Goal: Information Seeking & Learning: Check status

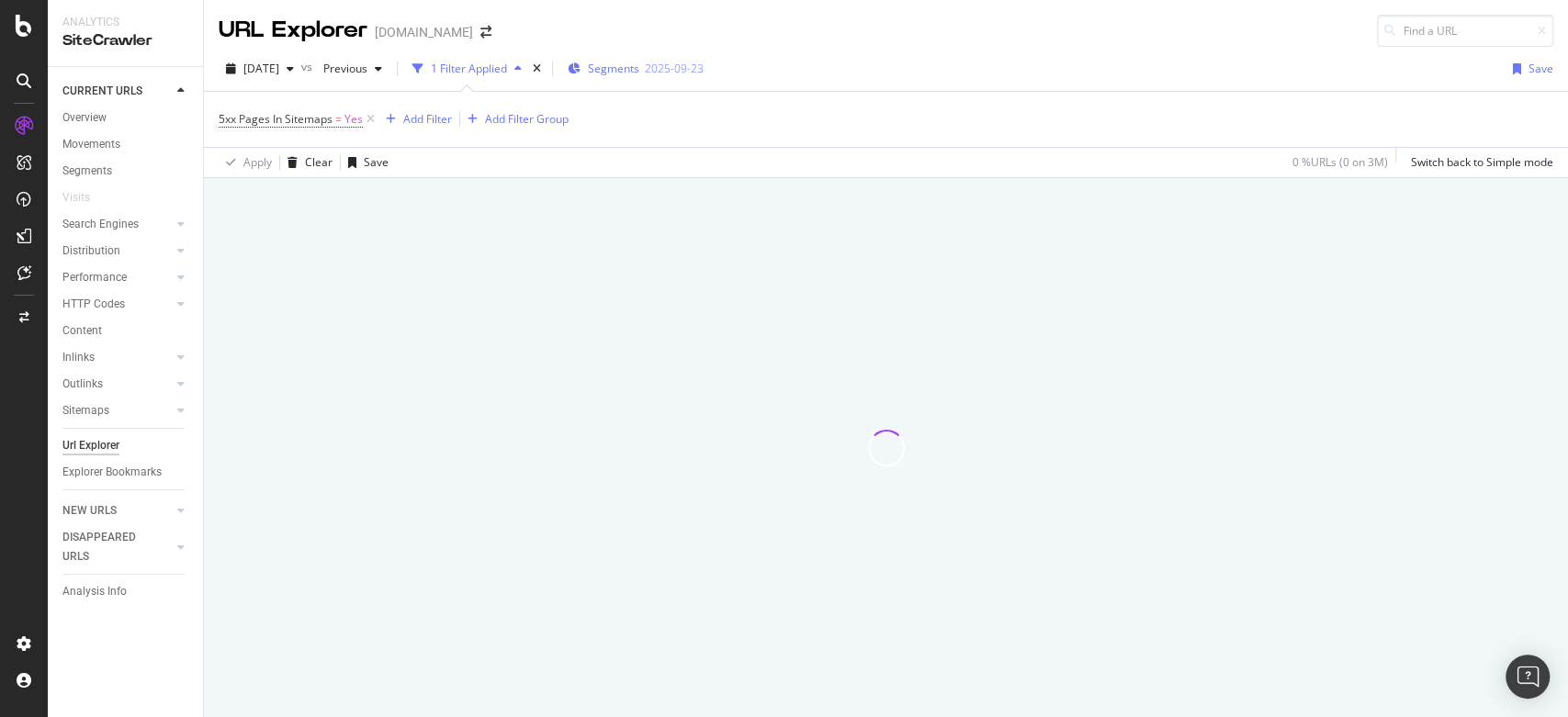
click at [644, 80] on div "Segments 2025-09-23" at bounding box center [636, 69] width 136 height 28
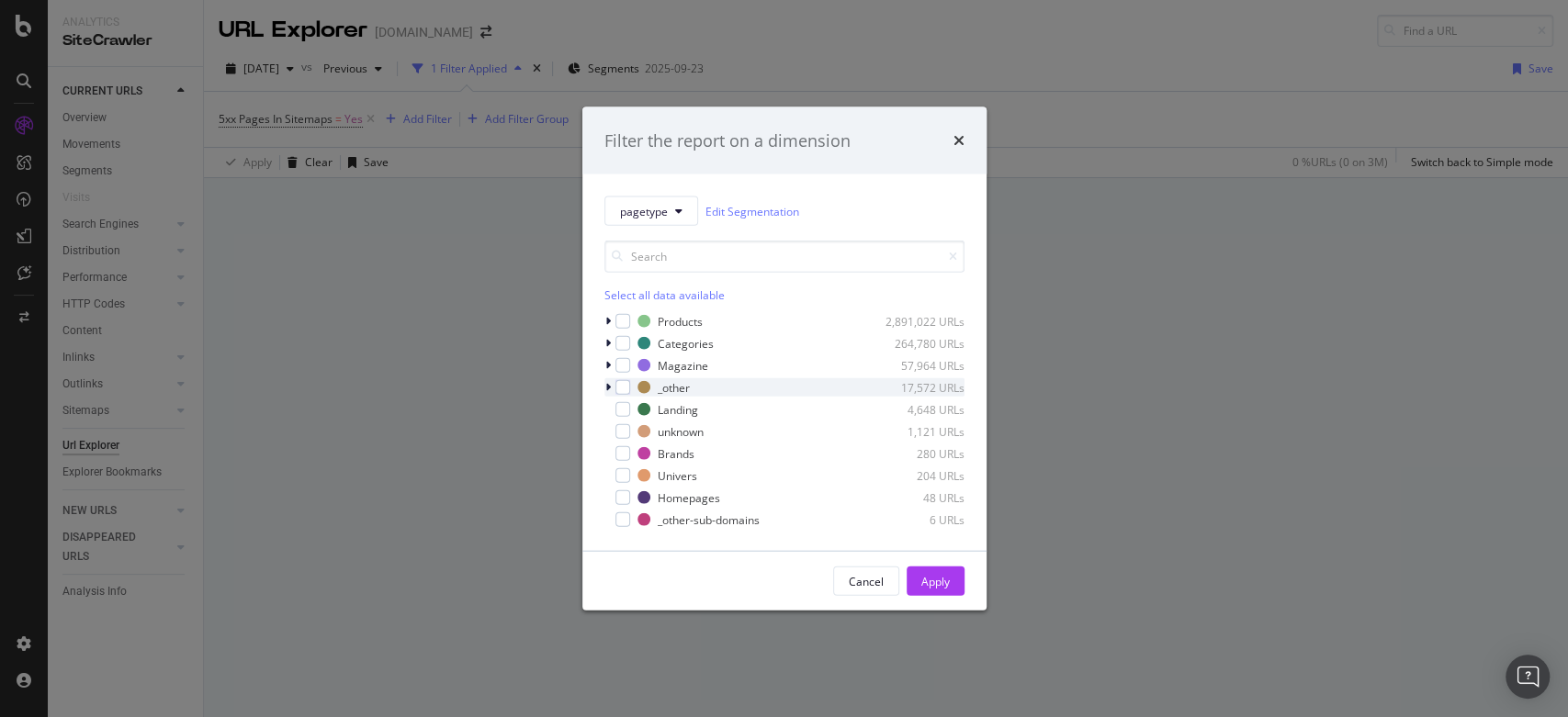
click at [607, 387] on icon "modal" at bounding box center [608, 388] width 6 height 11
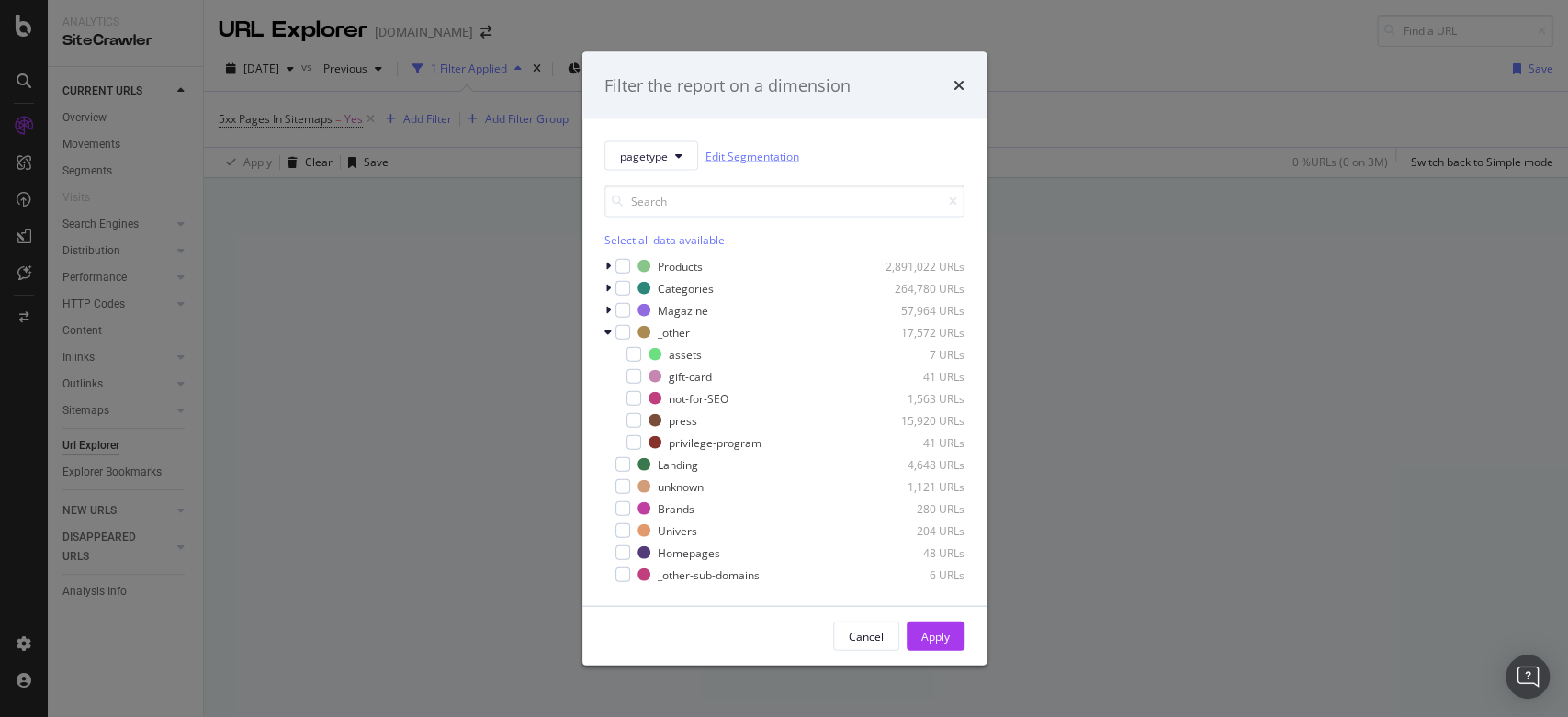
click at [776, 150] on link "Edit Segmentation" at bounding box center [752, 155] width 94 height 19
click at [958, 94] on div "times" at bounding box center [960, 86] width 11 height 24
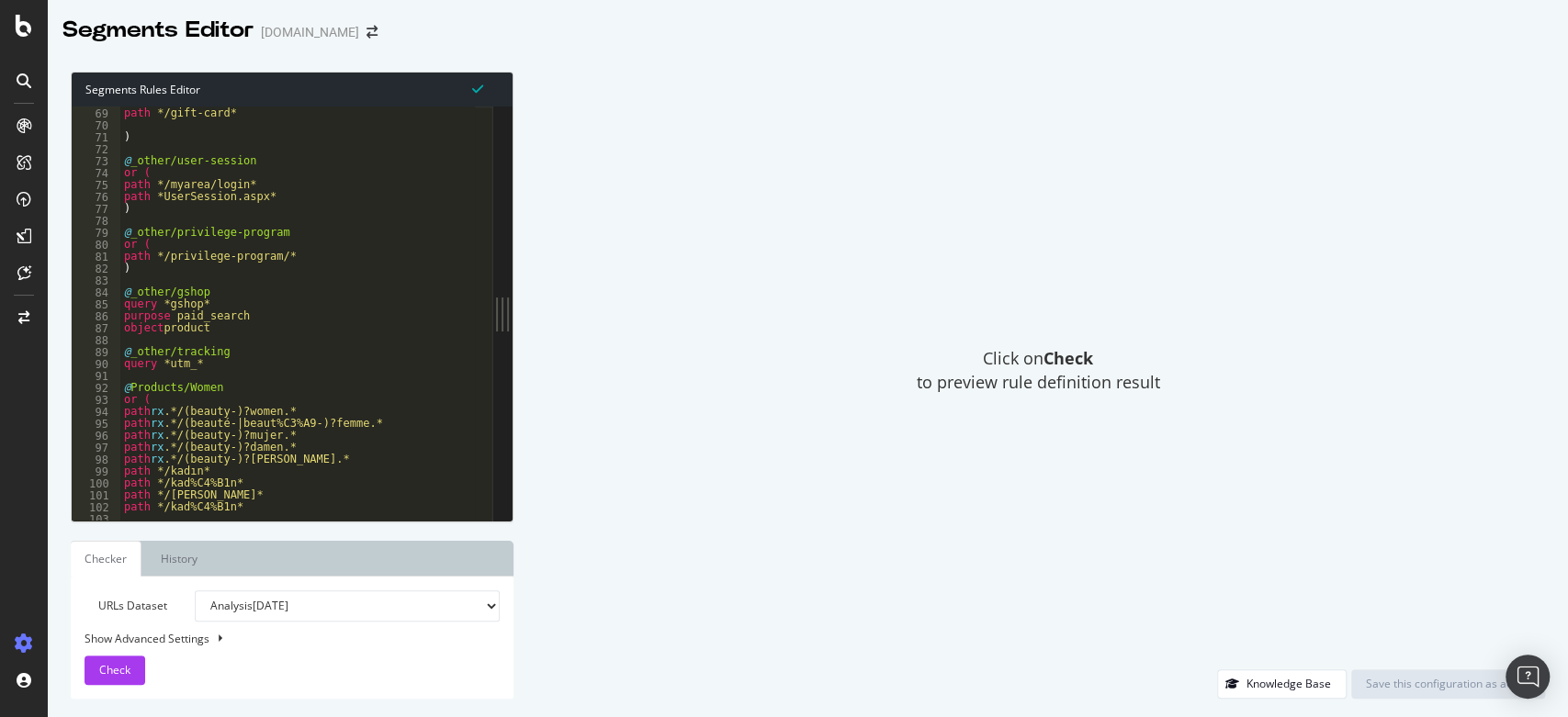
scroll to position [813, 0]
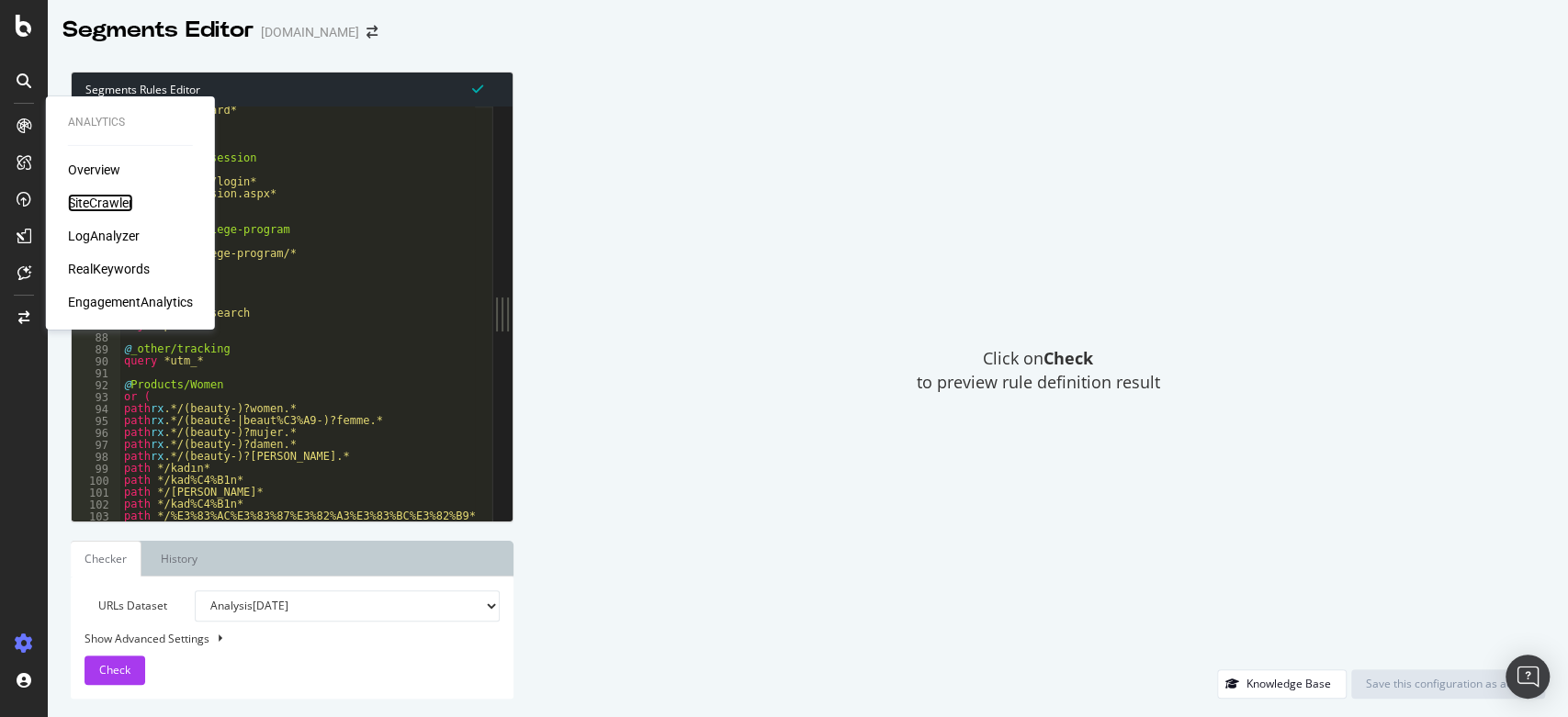
click at [103, 201] on div "SiteCrawler" at bounding box center [100, 203] width 65 height 18
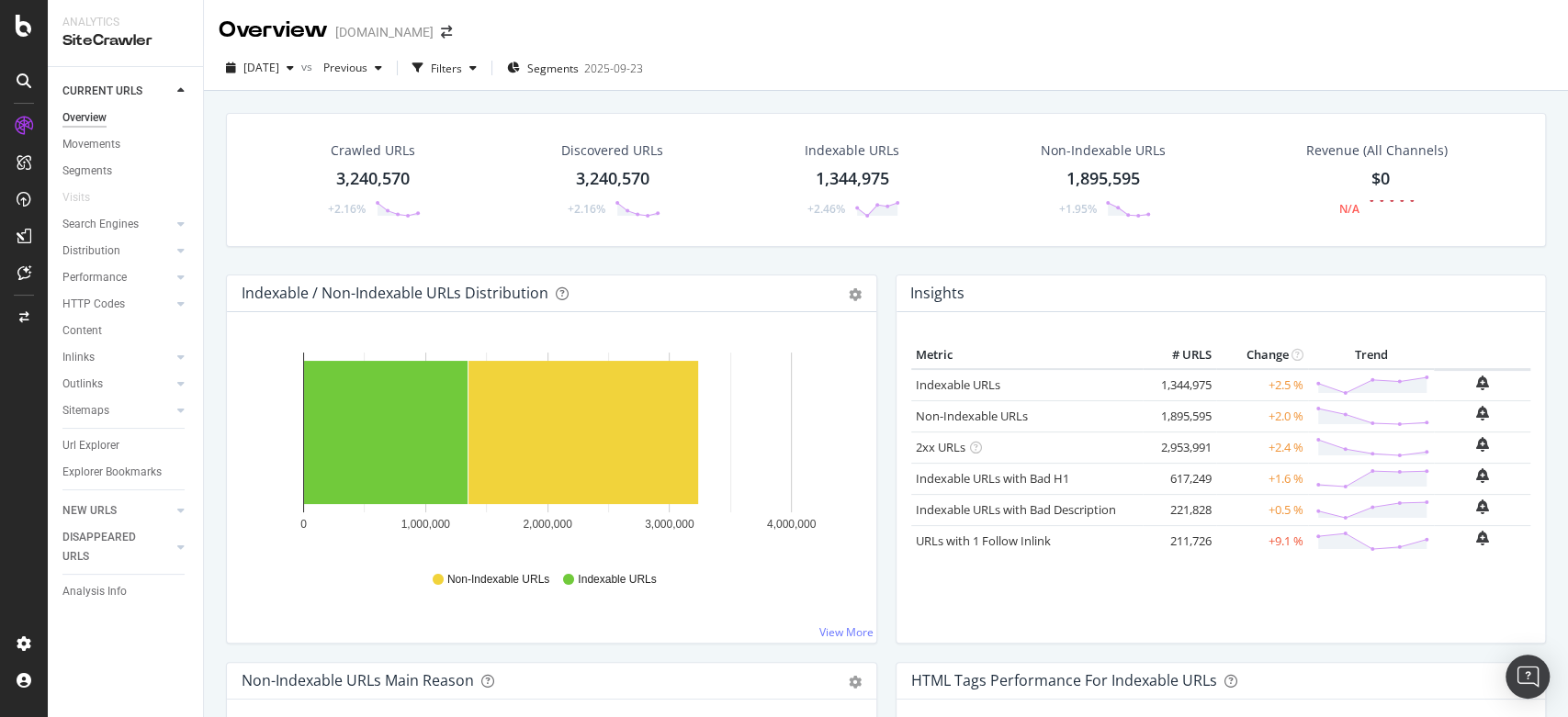
click at [103, 455] on div "Url Explorer" at bounding box center [133, 445] width 140 height 27
click at [100, 446] on div "Url Explorer" at bounding box center [91, 445] width 57 height 19
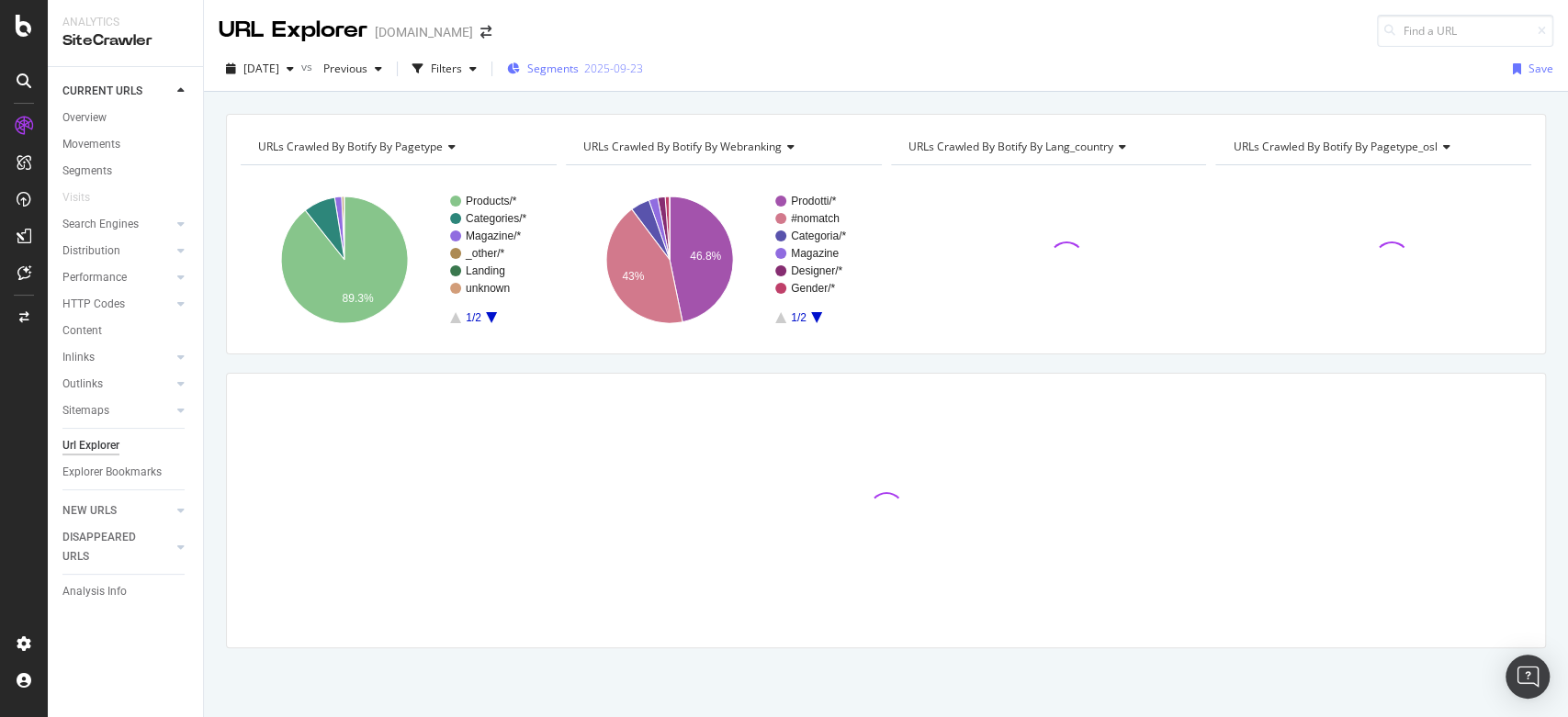
click at [579, 76] on span "Segments" at bounding box center [553, 68] width 52 height 16
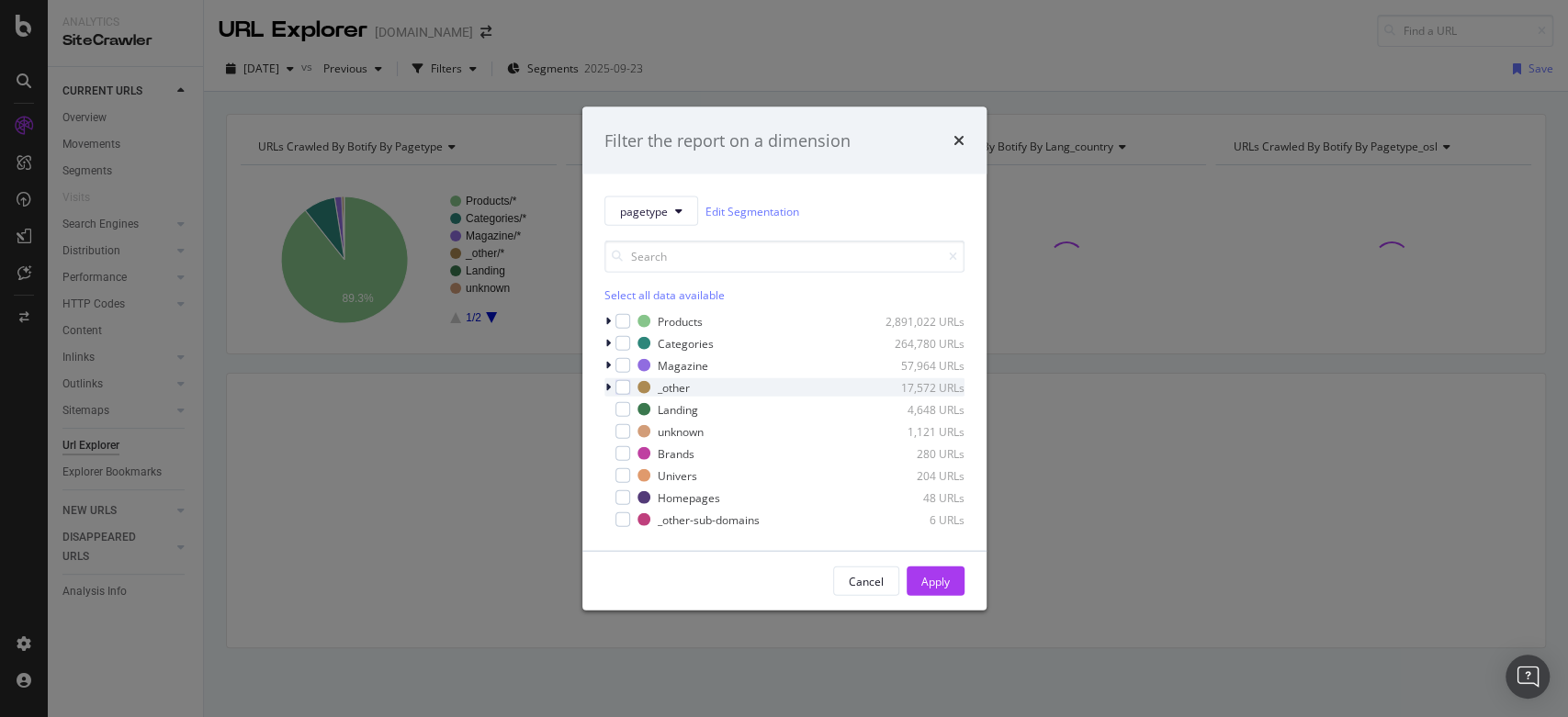
click at [608, 390] on icon "modal" at bounding box center [608, 388] width 6 height 11
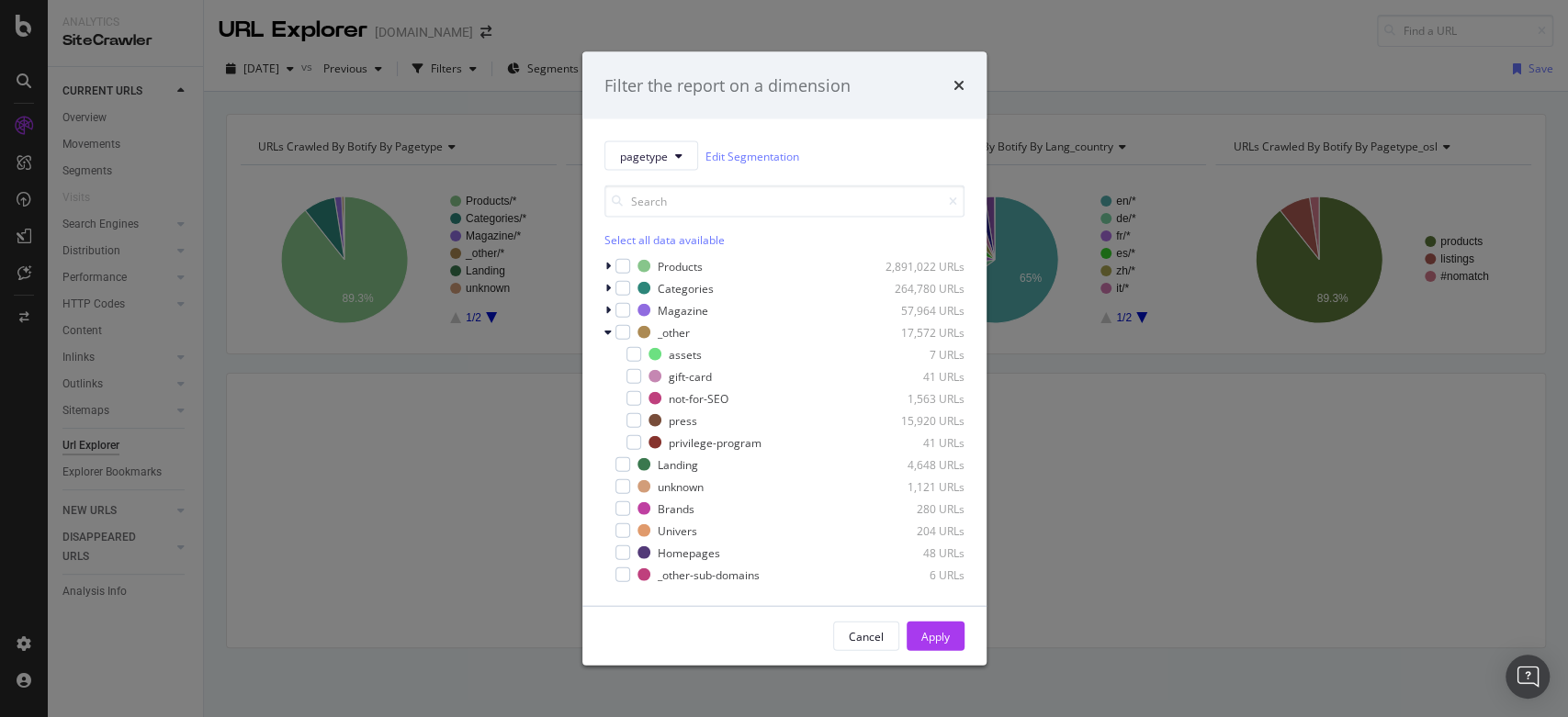
click at [965, 78] on div "Filter the report on a dimension" at bounding box center [784, 86] width 405 height 68
click at [958, 81] on icon "times" at bounding box center [960, 86] width 11 height 15
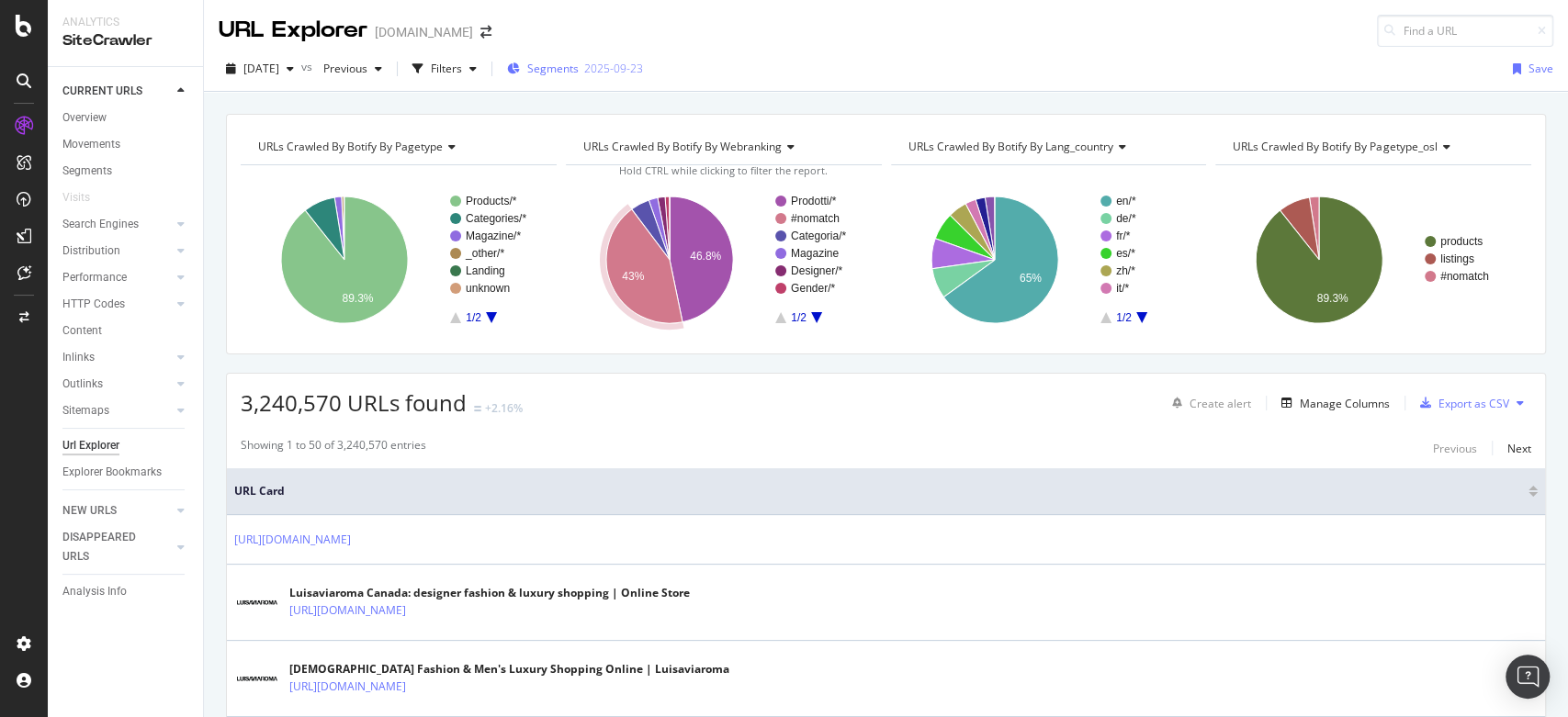
click at [606, 57] on div "Segments [DATE]" at bounding box center [575, 69] width 136 height 28
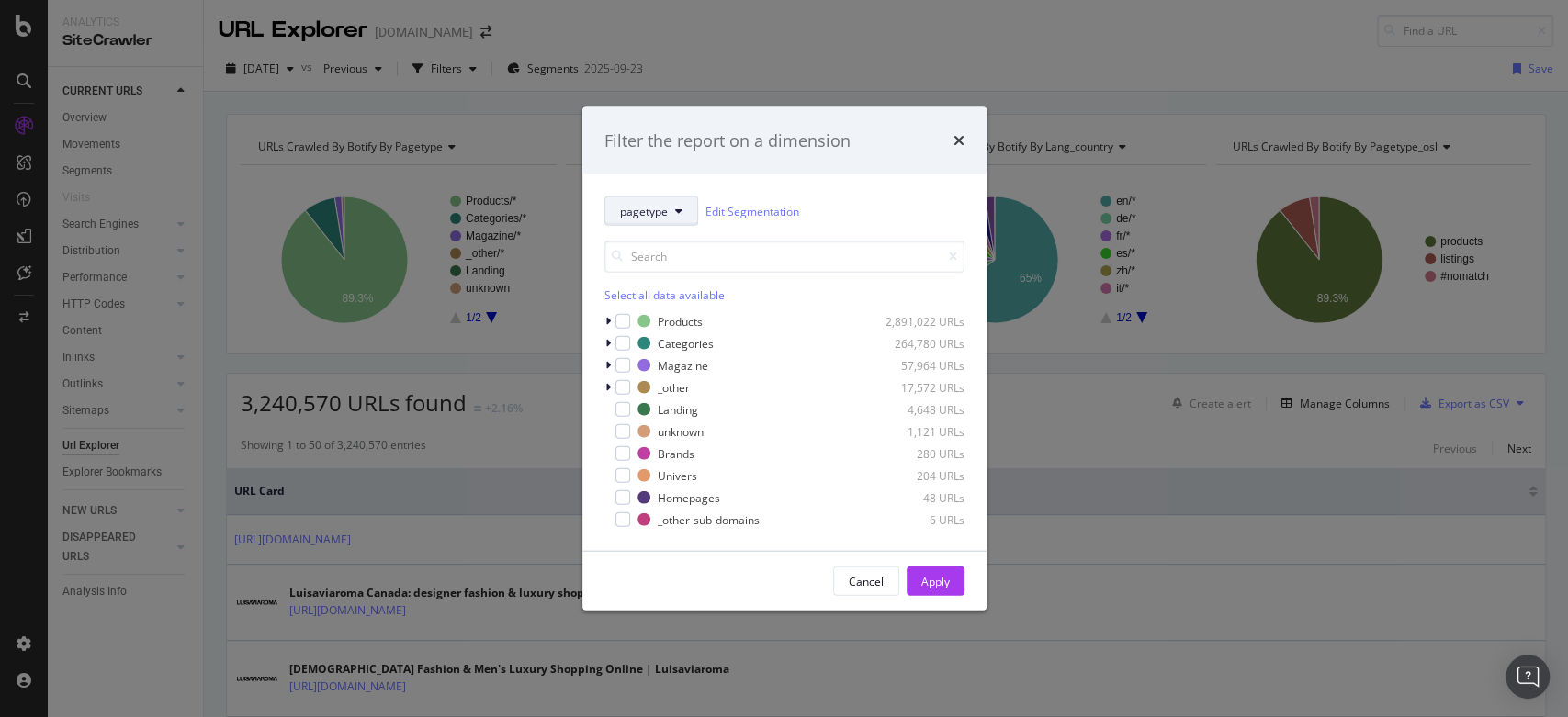
click at [672, 208] on button "pagetype" at bounding box center [652, 211] width 94 height 29
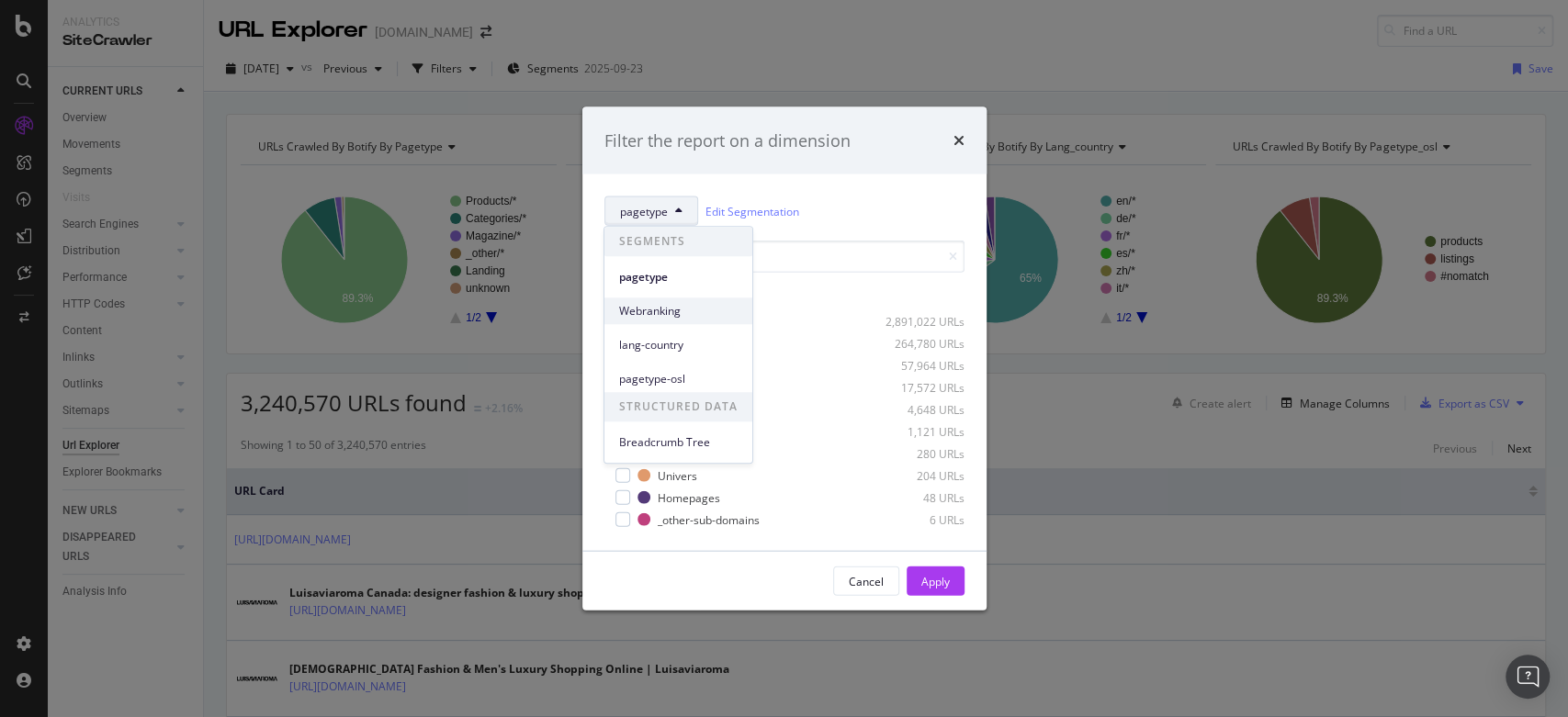
click at [667, 318] on span "Webranking" at bounding box center [678, 311] width 119 height 17
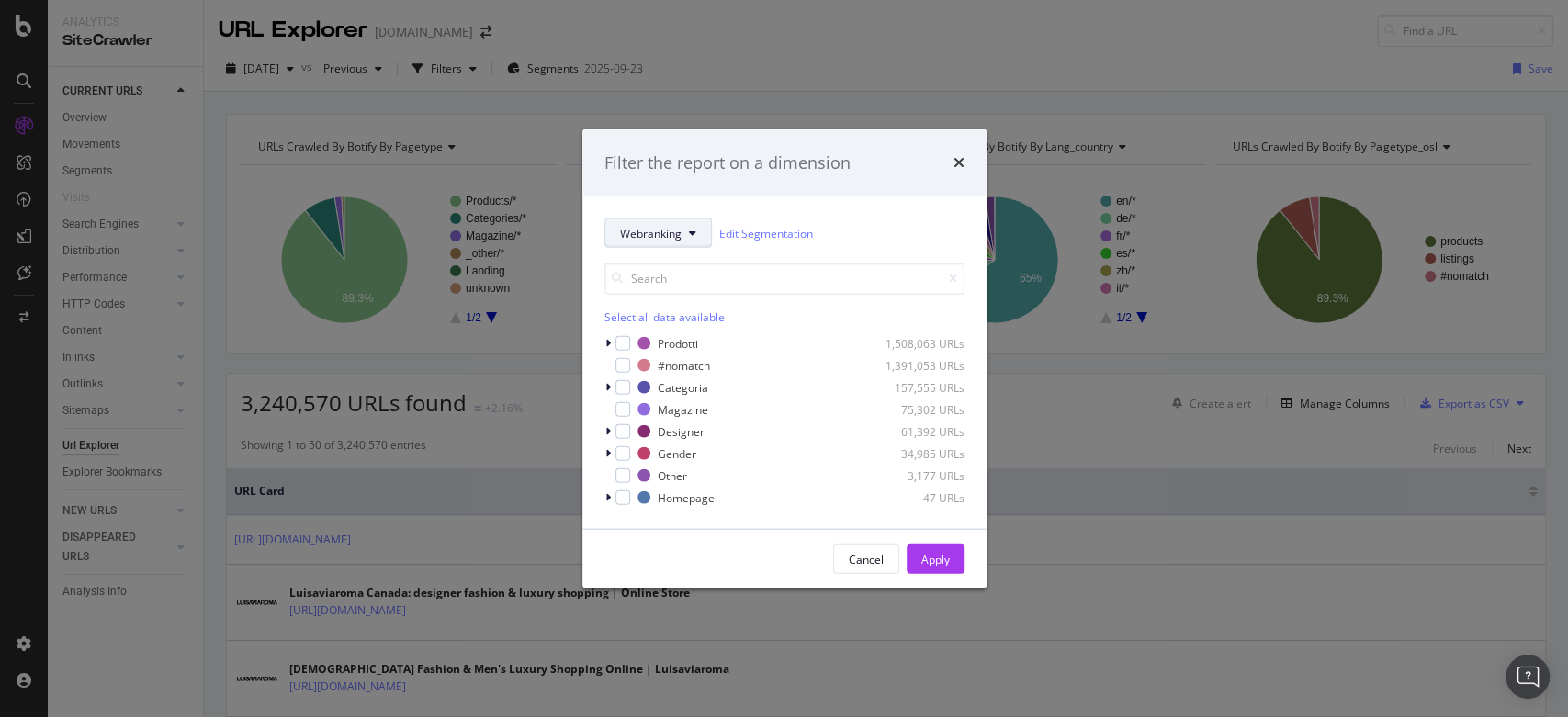
click at [654, 248] on button "Webranking" at bounding box center [658, 233] width 108 height 29
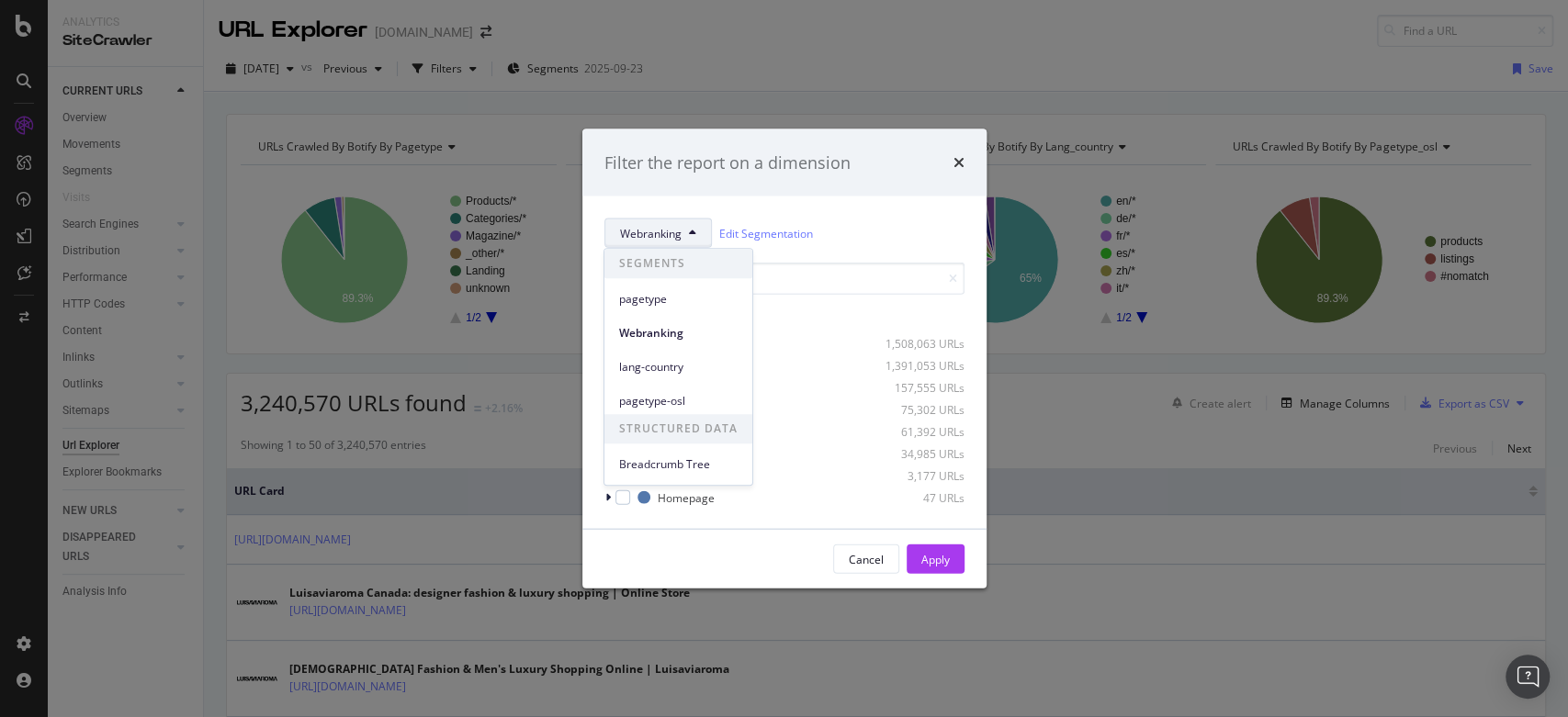
click at [663, 312] on div "Webranking" at bounding box center [678, 329] width 147 height 34
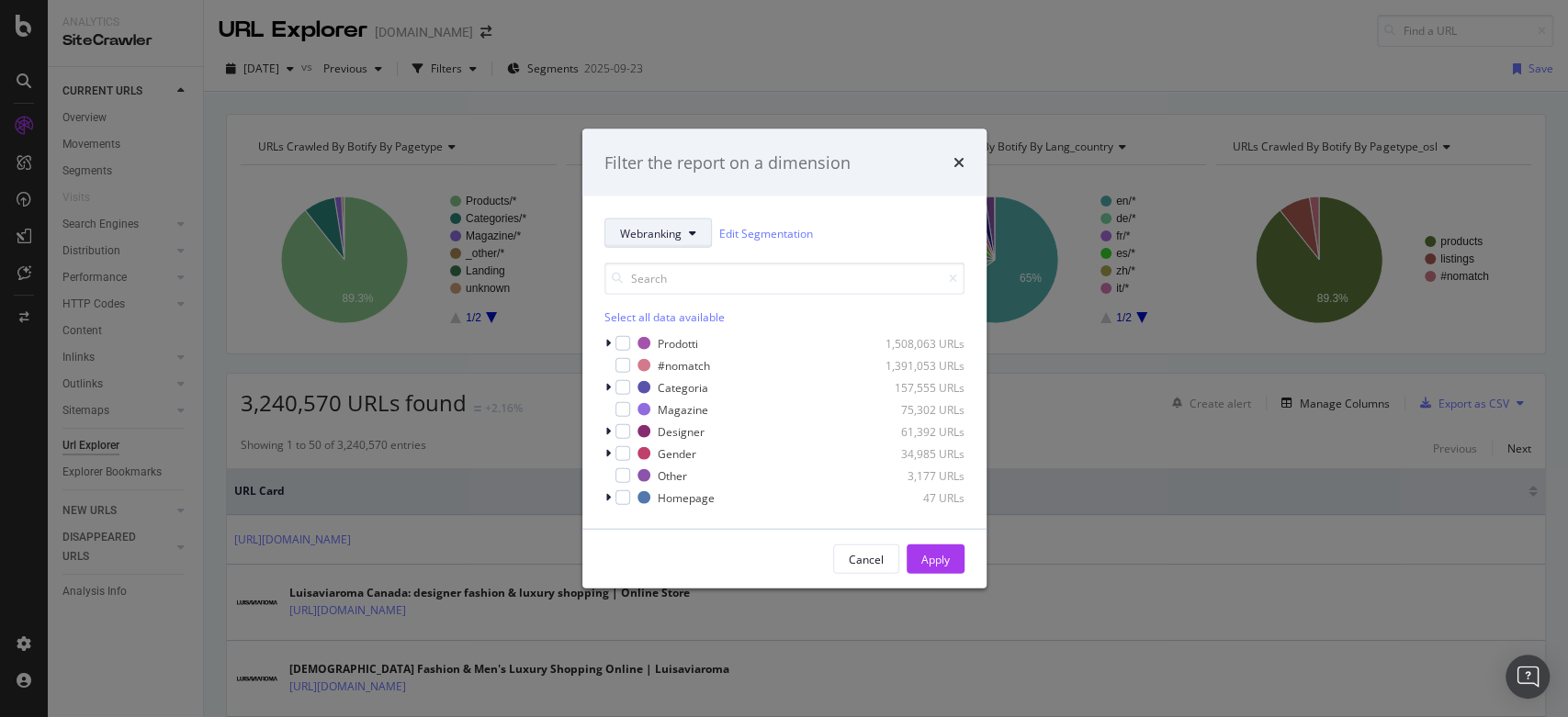
click at [656, 246] on button "Webranking" at bounding box center [658, 233] width 108 height 29
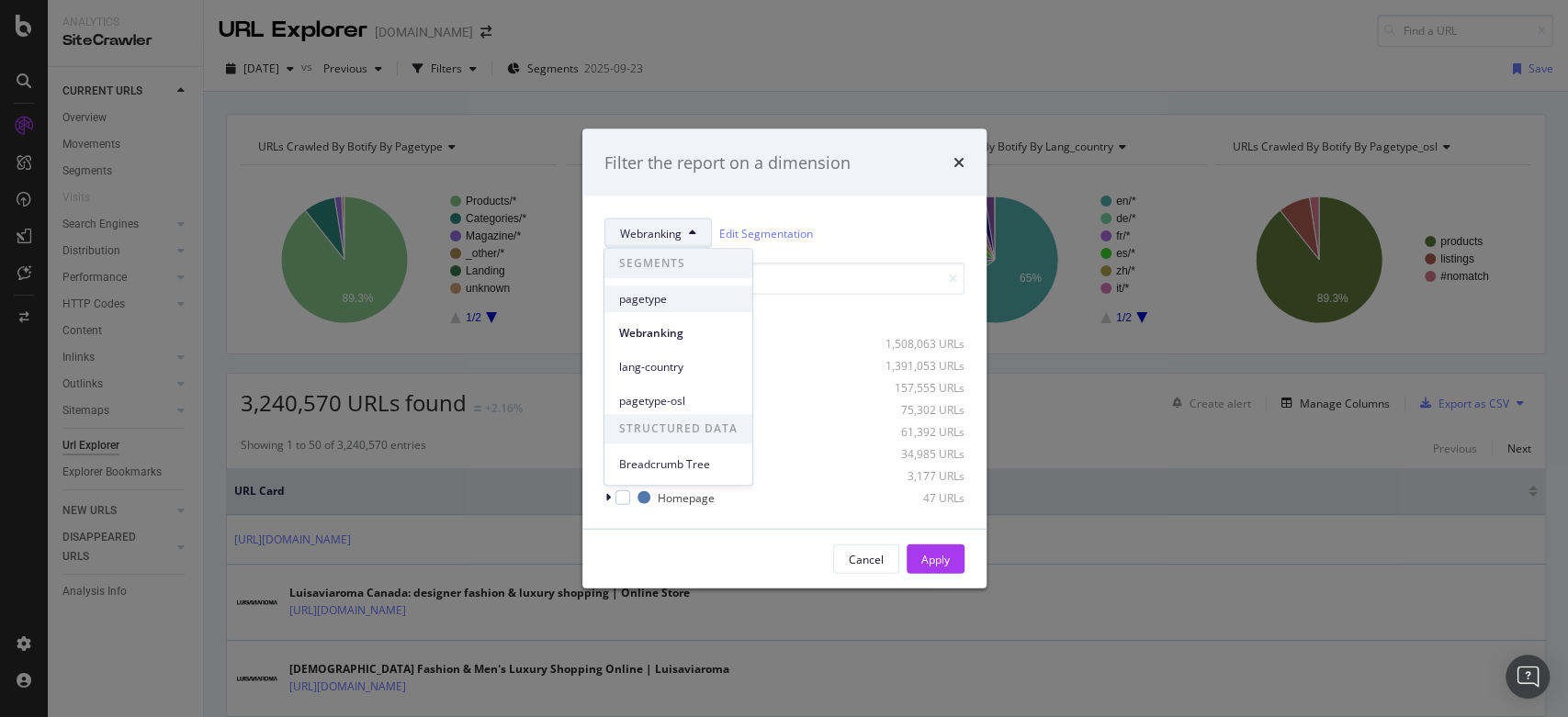
click at [657, 311] on div "pagetype" at bounding box center [678, 299] width 147 height 27
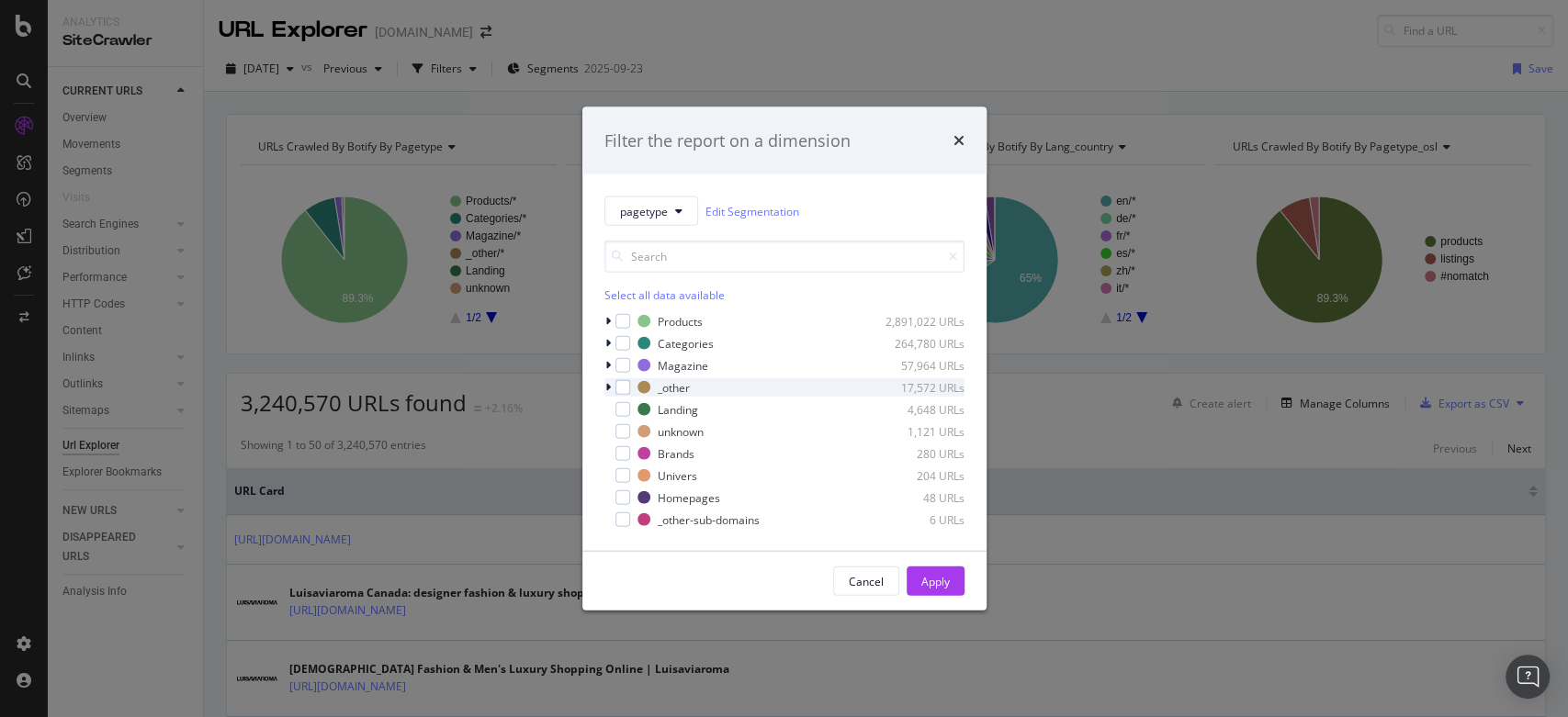
click at [609, 386] on icon "modal" at bounding box center [608, 388] width 6 height 11
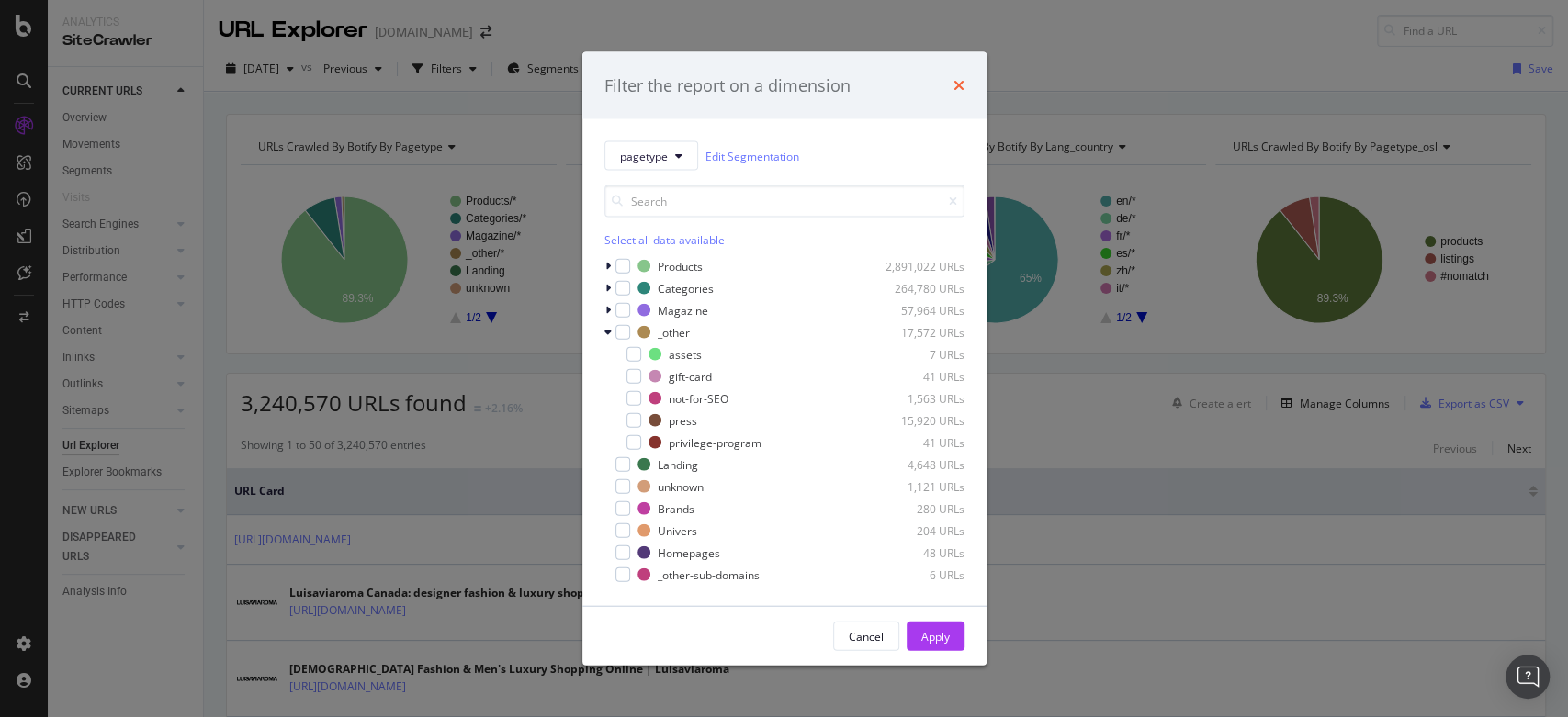
click at [962, 87] on icon "times" at bounding box center [960, 86] width 11 height 15
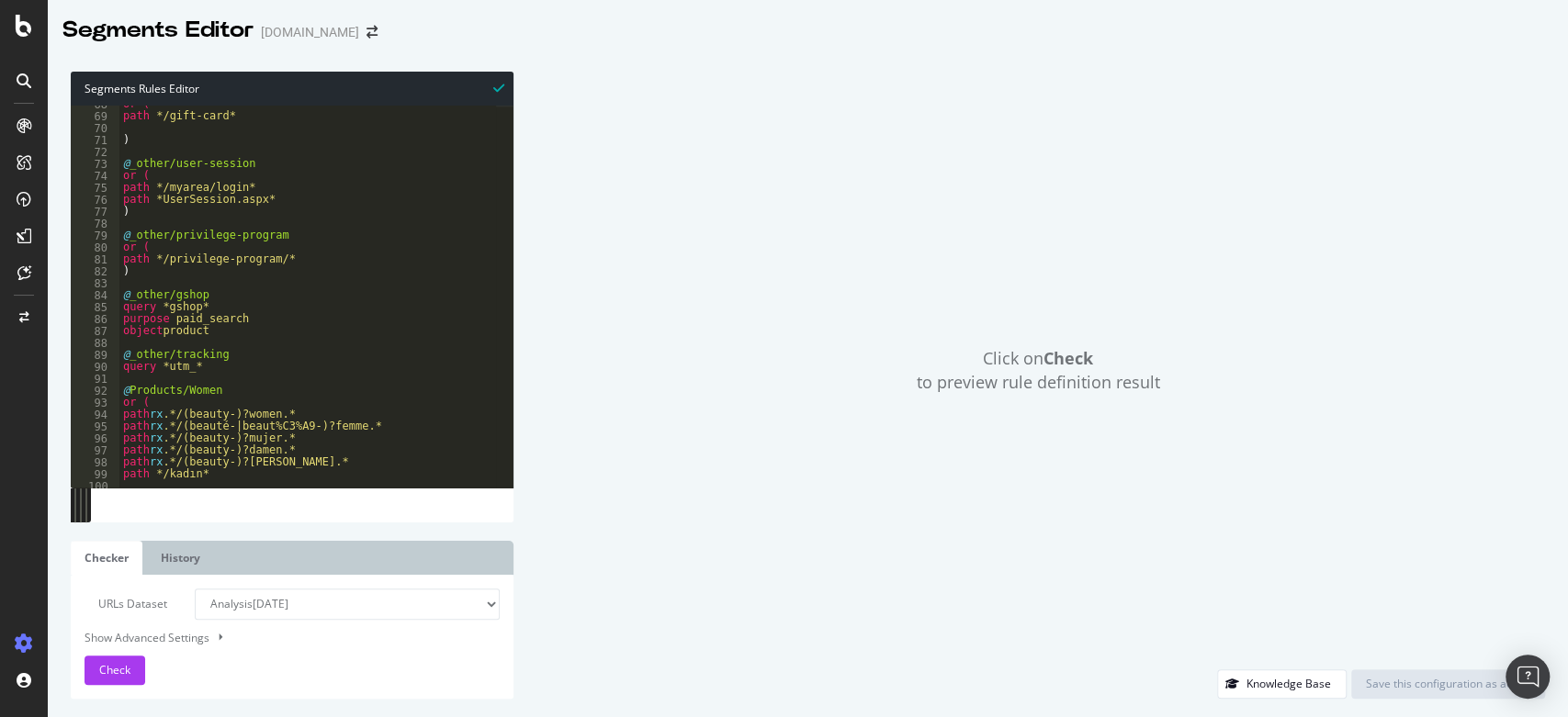
scroll to position [810, 0]
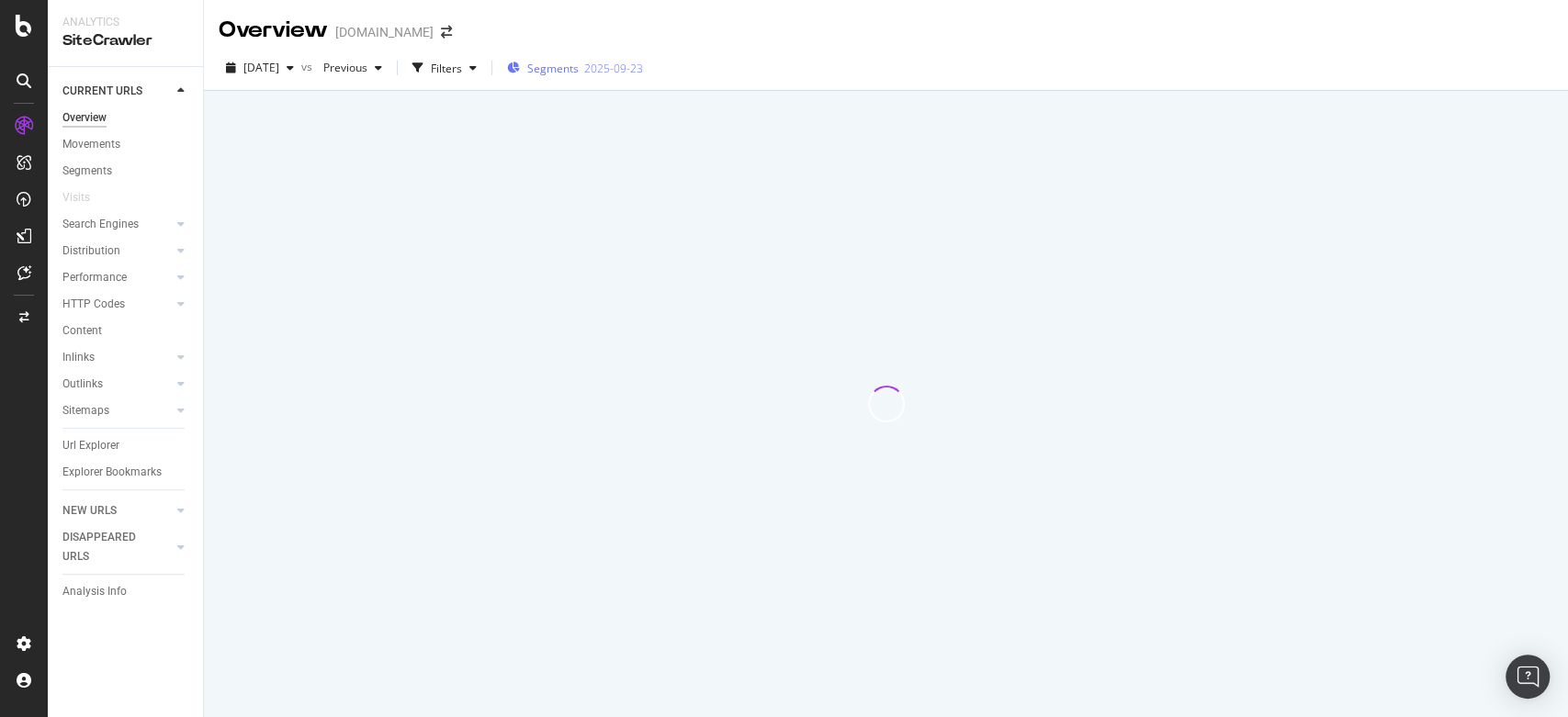
click at [579, 65] on span "Segments" at bounding box center [553, 68] width 52 height 16
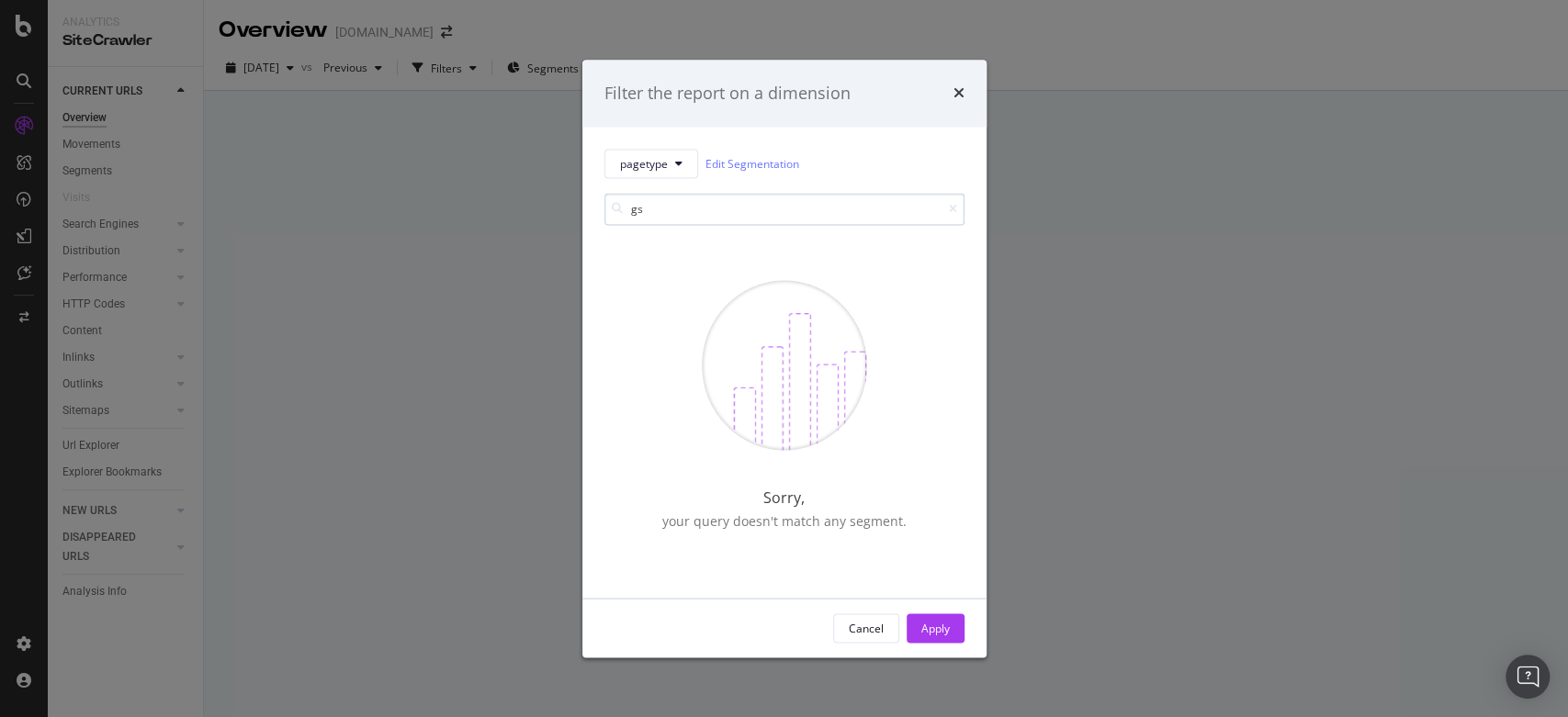
type input "g"
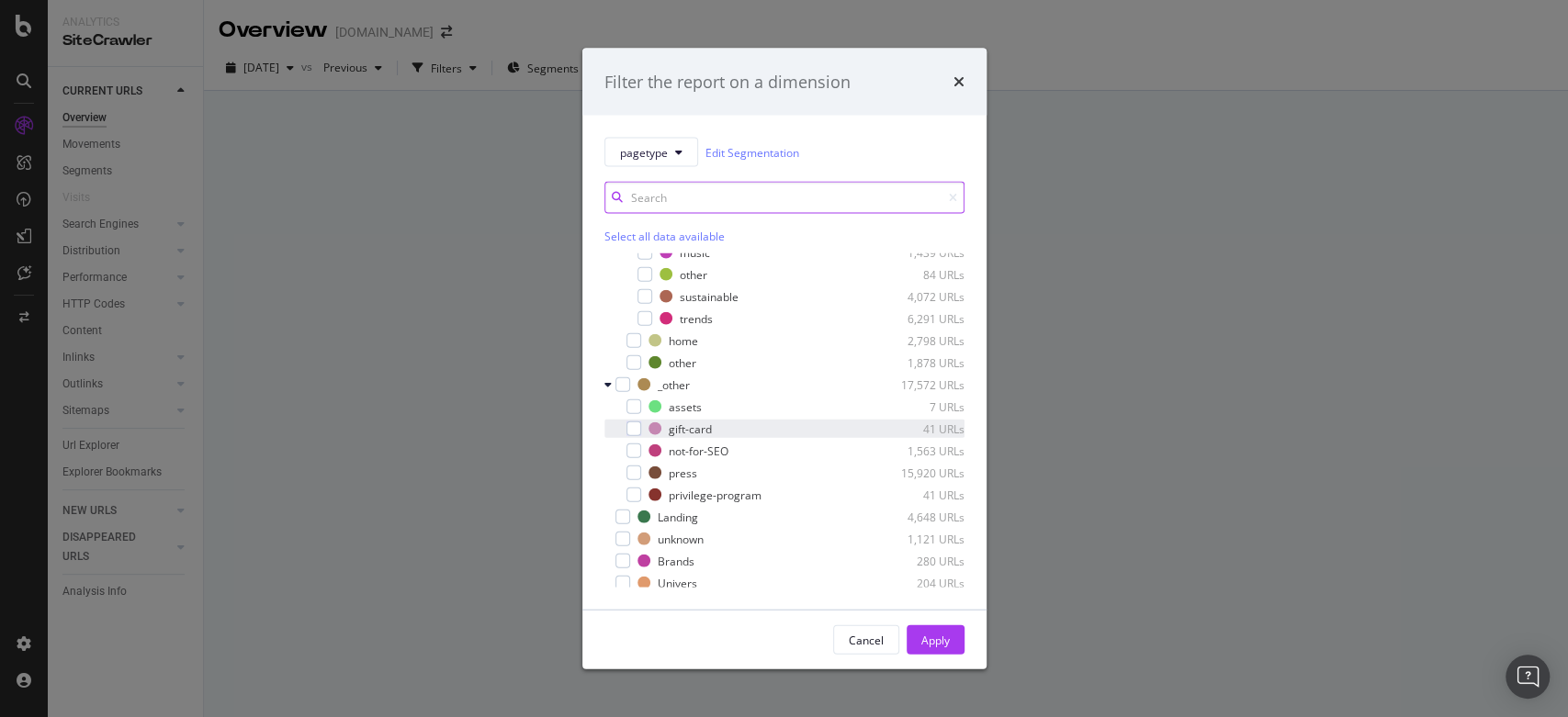
scroll to position [784, 0]
click at [632, 436] on div "modal" at bounding box center [634, 441] width 15 height 15
click at [632, 436] on icon "modal" at bounding box center [633, 441] width 8 height 9
click at [575, 6] on div "Filter the report on a dimension pagetype Edit Segmentation Select all data ava…" at bounding box center [784, 358] width 1568 height 717
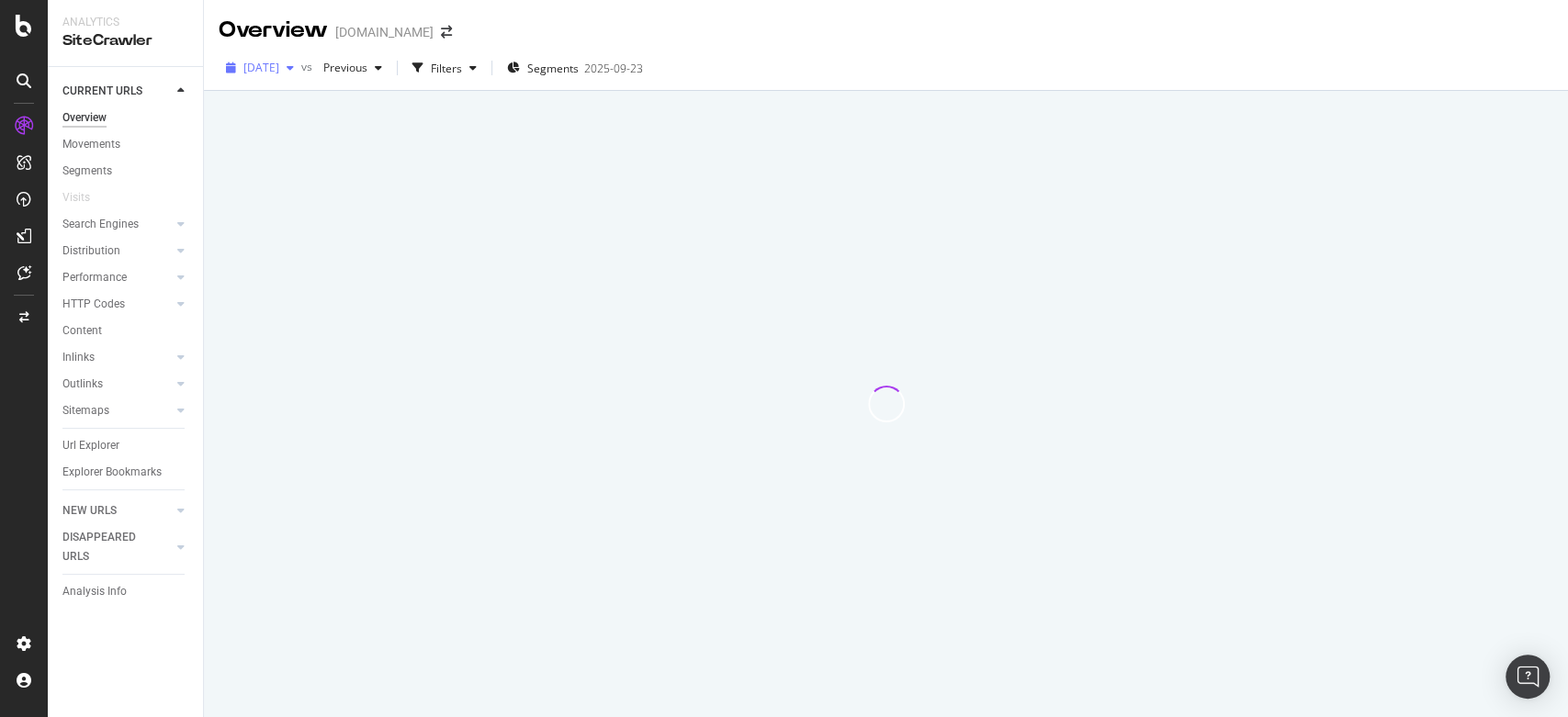
click at [279, 70] on span "2025 Sep. 15th" at bounding box center [261, 67] width 36 height 16
click at [753, 26] on div "Overview luisaviaroma.com" at bounding box center [886, 23] width 1364 height 46
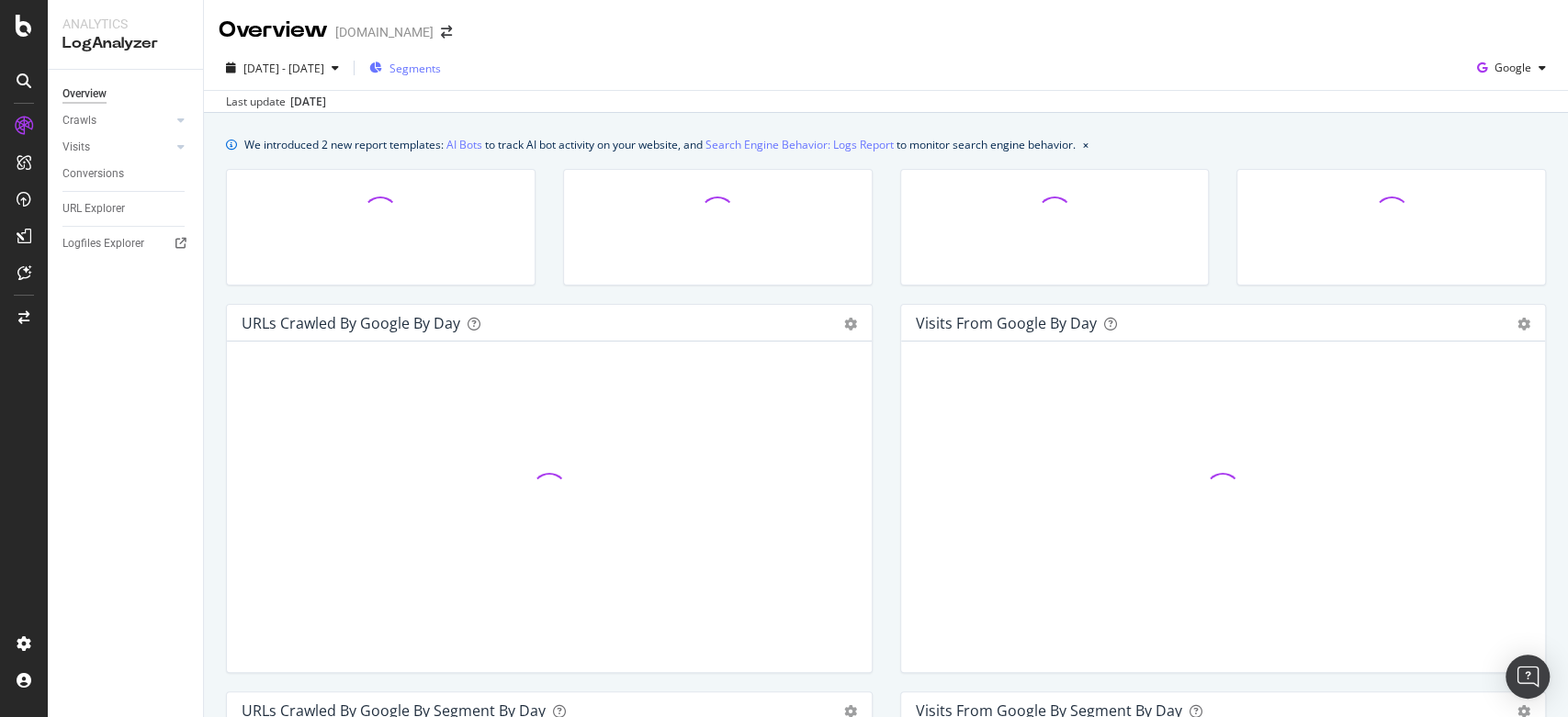
click at [441, 65] on span "Segments" at bounding box center [416, 68] width 52 height 16
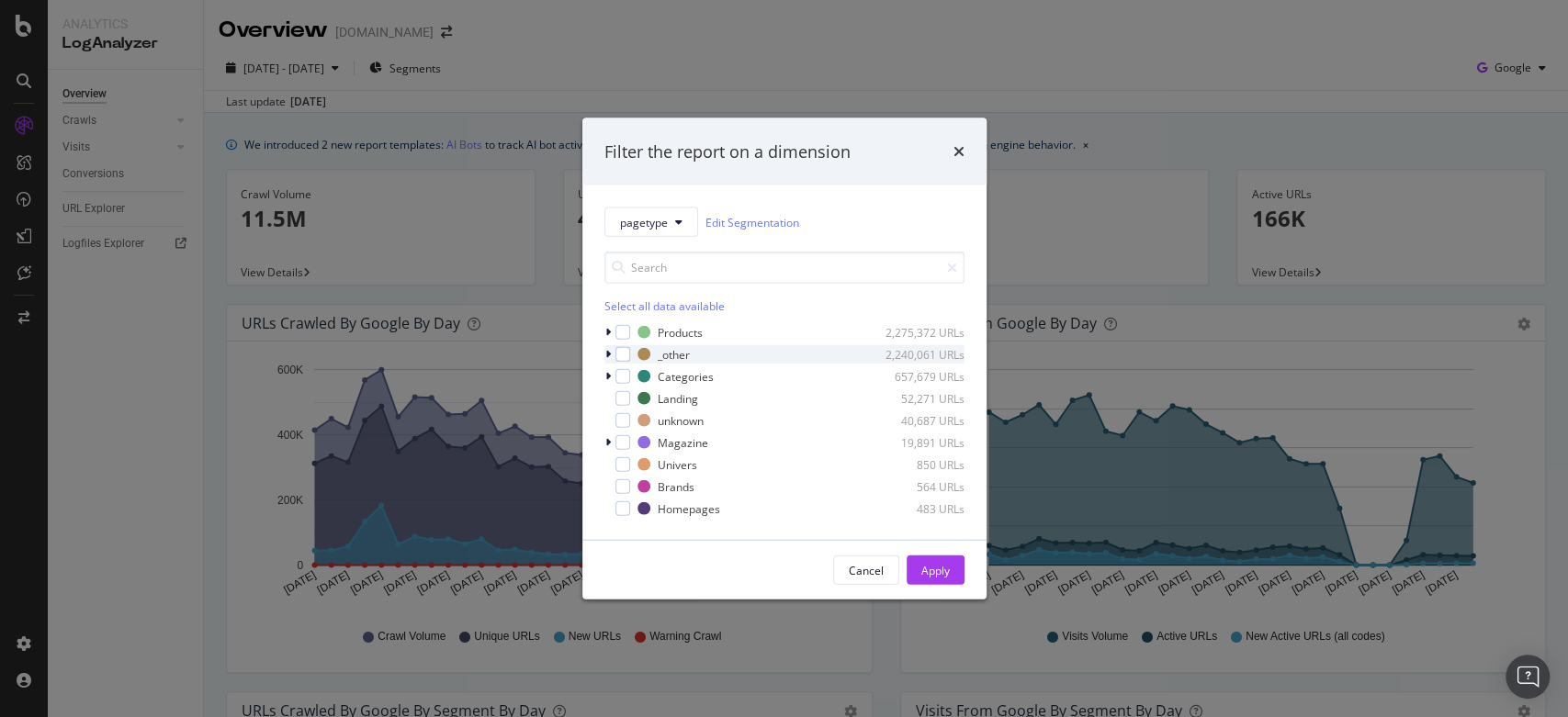
click at [606, 357] on icon "modal" at bounding box center [608, 355] width 6 height 11
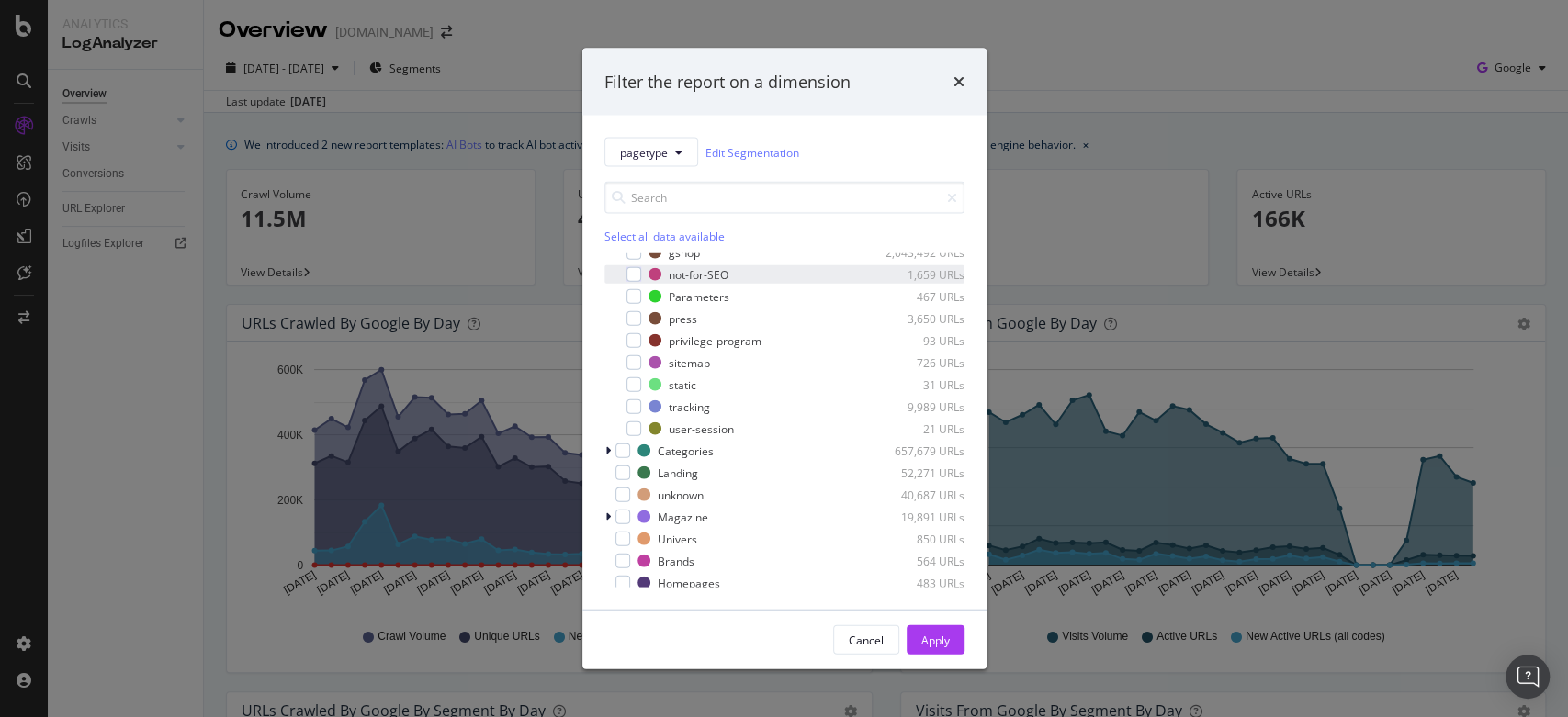
scroll to position [147, 0]
click at [608, 509] on icon "modal" at bounding box center [608, 512] width 6 height 11
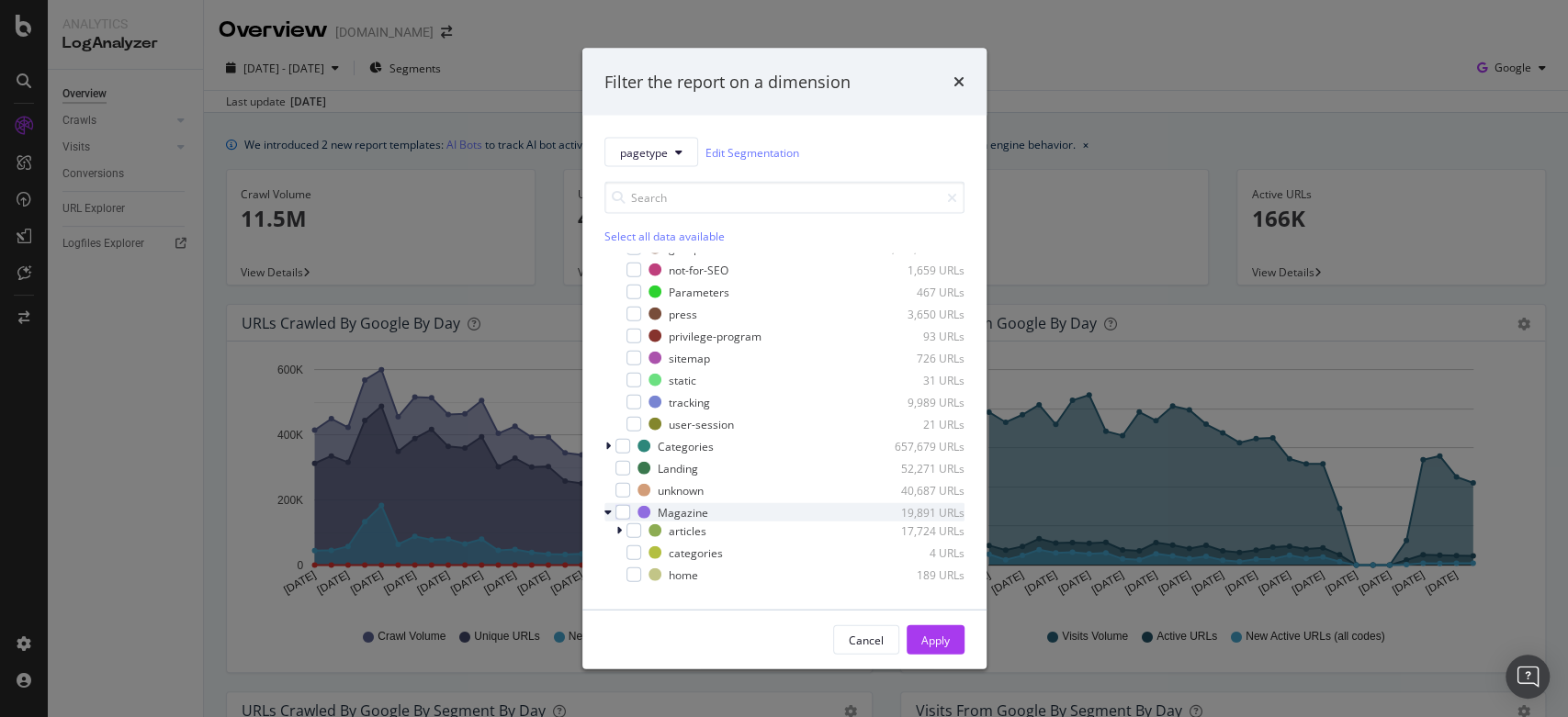
scroll to position [230, 0]
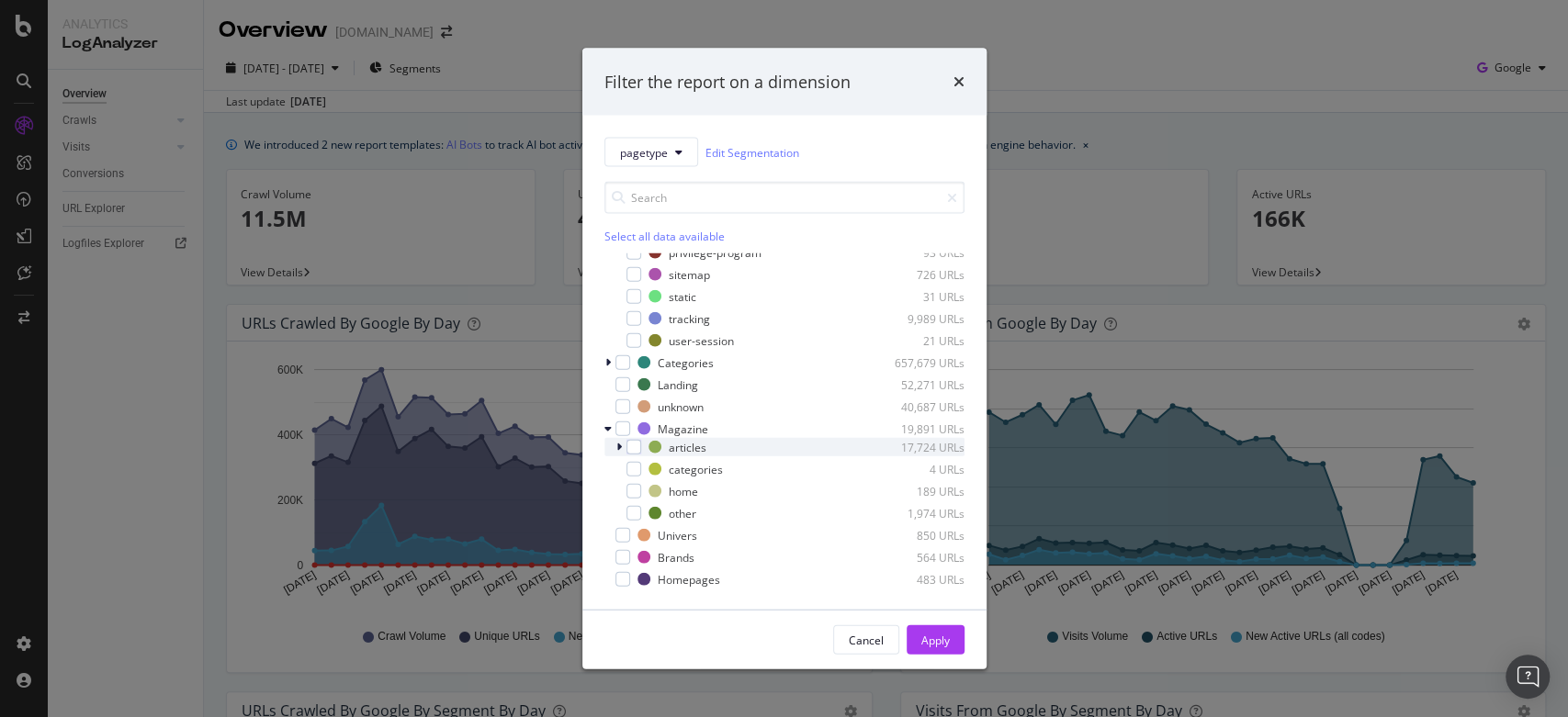
click at [619, 447] on icon "modal" at bounding box center [619, 447] width 6 height 11
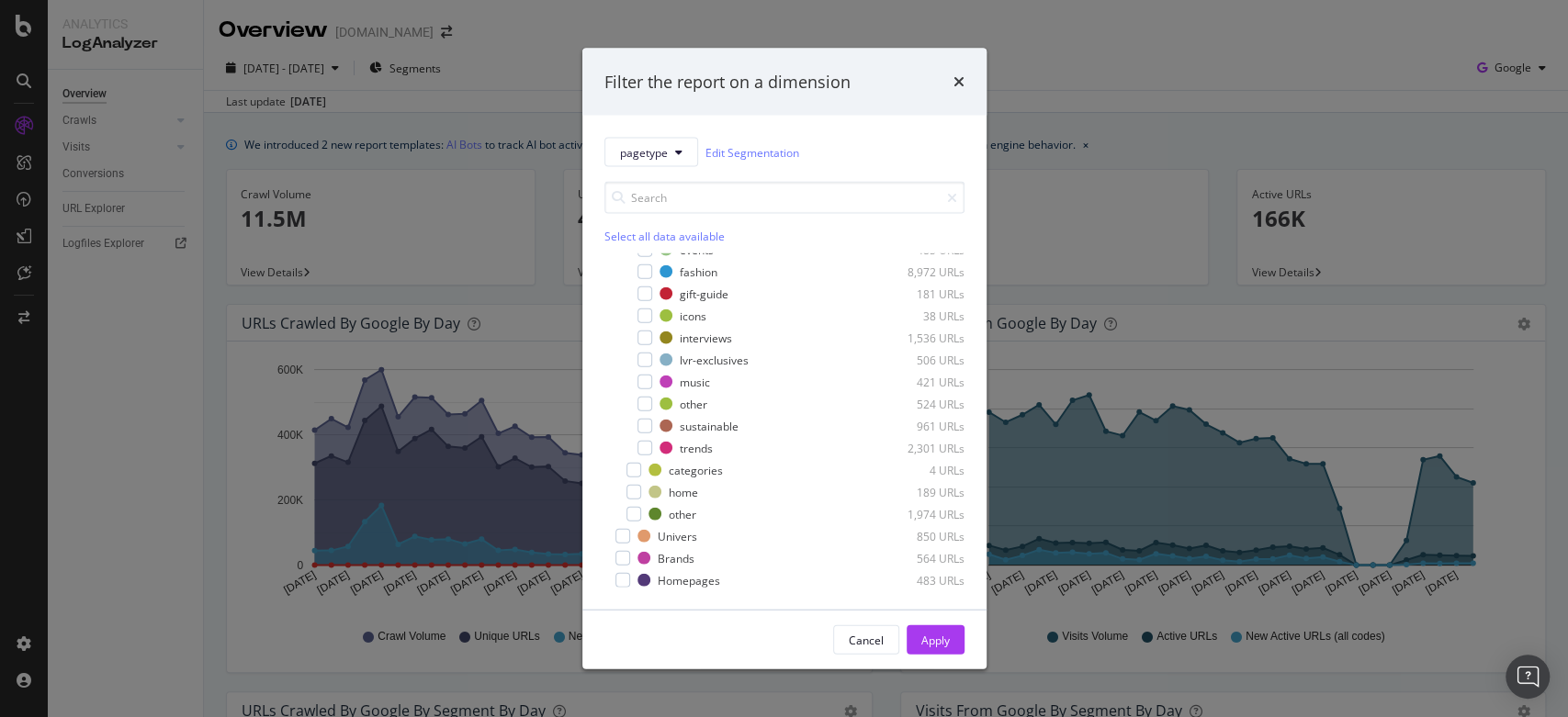
scroll to position [517, 0]
